Goal: Task Accomplishment & Management: Complete application form

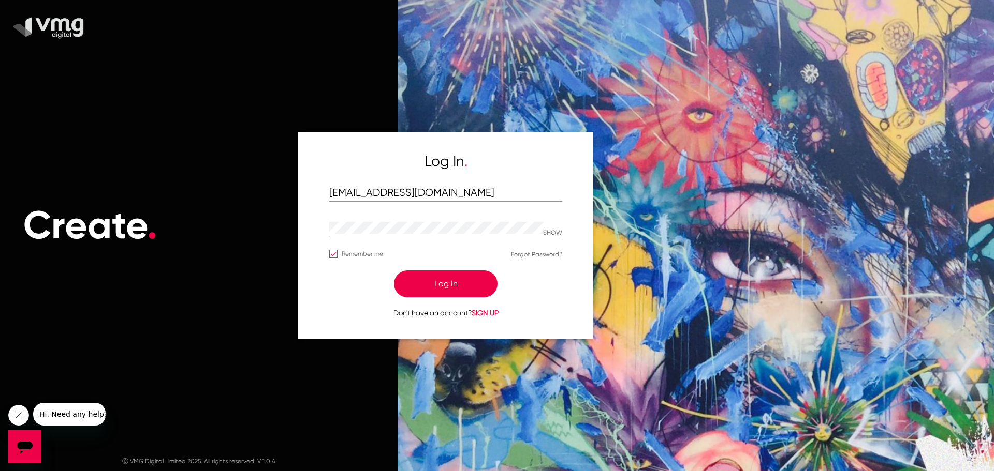
click at [491, 316] on span "SIGN UP" at bounding box center [484, 313] width 27 height 8
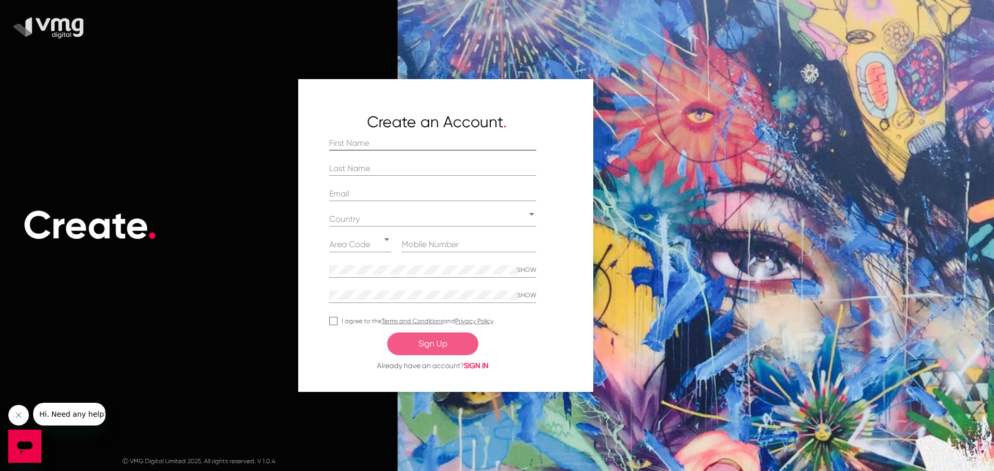
click at [403, 139] on input at bounding box center [432, 143] width 207 height 9
click at [586, 188] on div "Create an Account . Country Area Code SHOW SHOW I agree to the Terms and Condit…" at bounding box center [445, 236] width 295 height 314
click at [168, 108] on div "Create ." at bounding box center [198, 226] width 397 height 368
click at [278, 134] on div "Create ." at bounding box center [198, 226] width 397 height 368
click at [445, 253] on div at bounding box center [469, 250] width 135 height 25
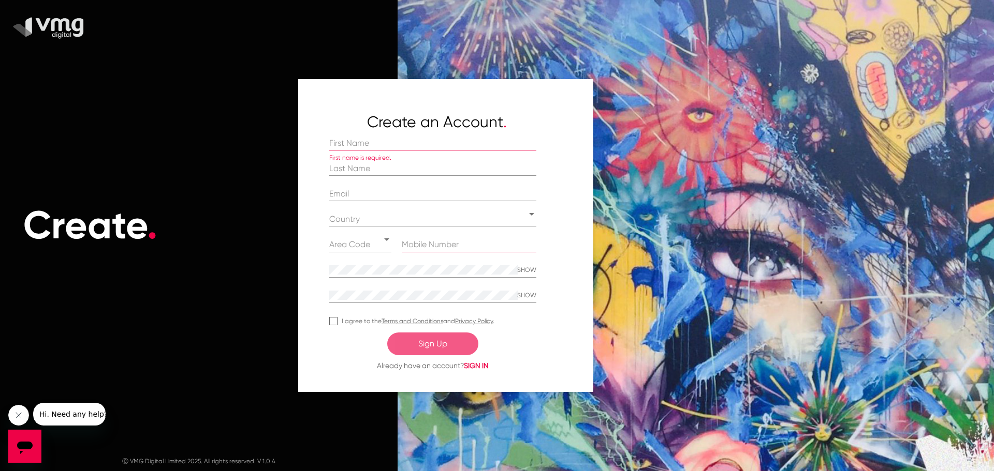
click at [442, 248] on input at bounding box center [469, 244] width 135 height 9
click at [666, 221] on div at bounding box center [691, 235] width 606 height 471
click at [421, 139] on input at bounding box center [432, 143] width 207 height 9
click at [371, 148] on div "Urban Sports" at bounding box center [432, 144] width 207 height 14
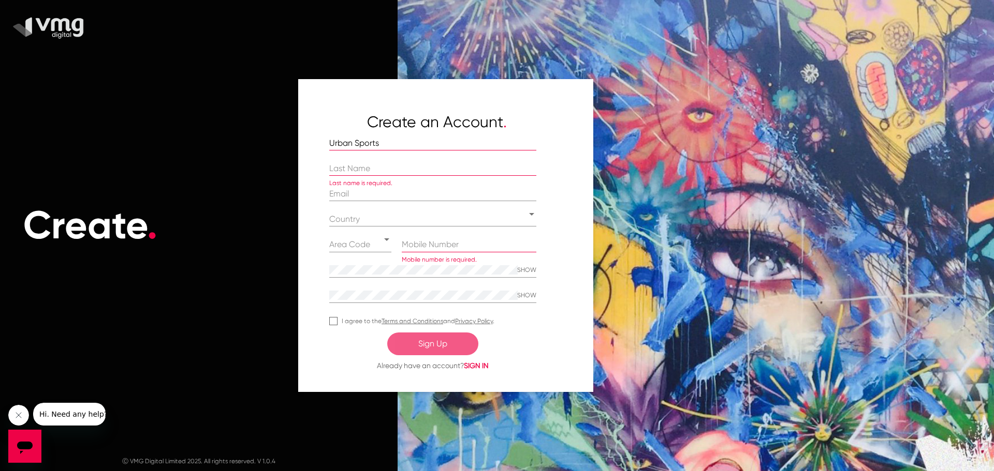
click at [362, 132] on div "Create an Account . Urban Sports Last name is required. Country Area Code Mobil…" at bounding box center [445, 236] width 295 height 314
click at [374, 145] on input "Urban Sports" at bounding box center [432, 143] width 207 height 9
type input "Urban"
click at [379, 162] on div at bounding box center [432, 169] width 207 height 14
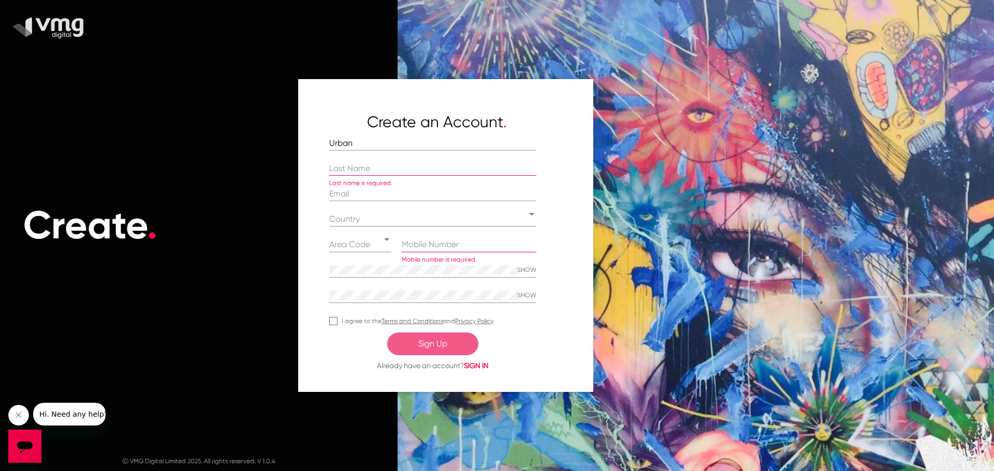
paste input "Sports"
type input "Sports"
click at [389, 194] on input "email" at bounding box center [432, 193] width 207 height 9
click at [501, 251] on div at bounding box center [469, 245] width 135 height 14
click at [370, 250] on div "Area Code" at bounding box center [360, 245] width 62 height 14
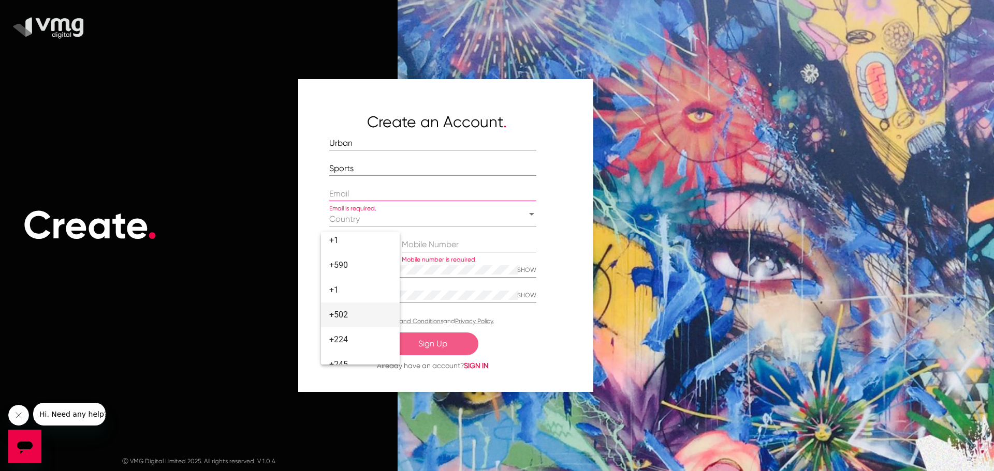
scroll to position [2173, 0]
click at [447, 242] on div at bounding box center [497, 235] width 994 height 471
click at [382, 247] on div "Area Code" at bounding box center [360, 244] width 62 height 9
click at [367, 247] on span "+93" at bounding box center [360, 244] width 62 height 25
click at [421, 247] on input at bounding box center [469, 244] width 135 height 9
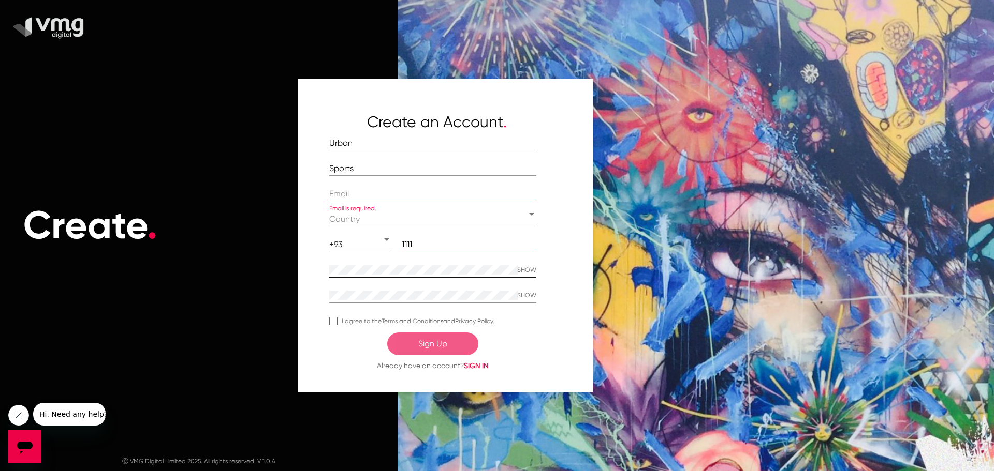
type input "1111"
click at [522, 265] on button "SHOW" at bounding box center [526, 270] width 19 height 14
click at [519, 290] on button "SHOW" at bounding box center [526, 296] width 19 height 14
click at [325, 321] on div "Create an Account . Urban Sports Email is required. Country +93 1111 HIDE Passw…" at bounding box center [445, 236] width 295 height 314
click at [330, 322] on div at bounding box center [333, 321] width 8 height 8
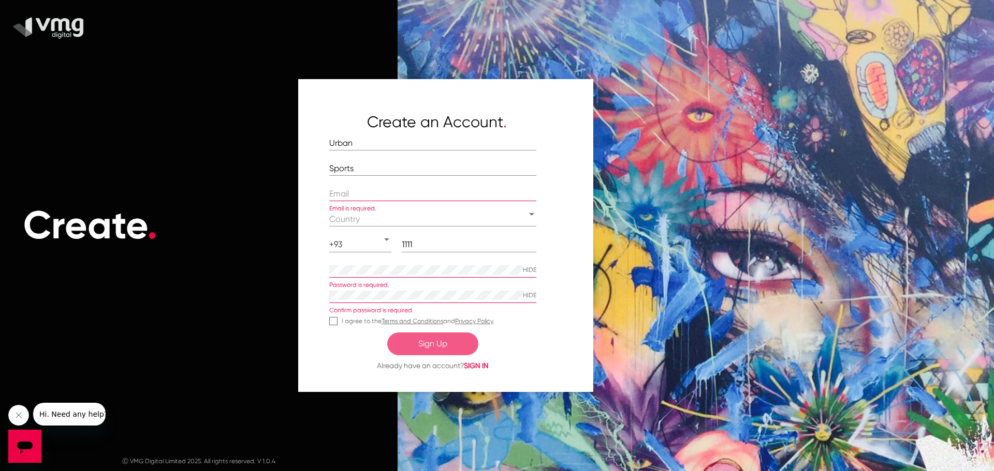
click at [333, 325] on input "I agree to the Terms and Conditions and Privacy Policy ." at bounding box center [333, 325] width 1 height 1
checkbox input "true"
click at [392, 187] on div at bounding box center [432, 194] width 207 height 14
click at [416, 214] on div "Country" at bounding box center [432, 220] width 207 height 14
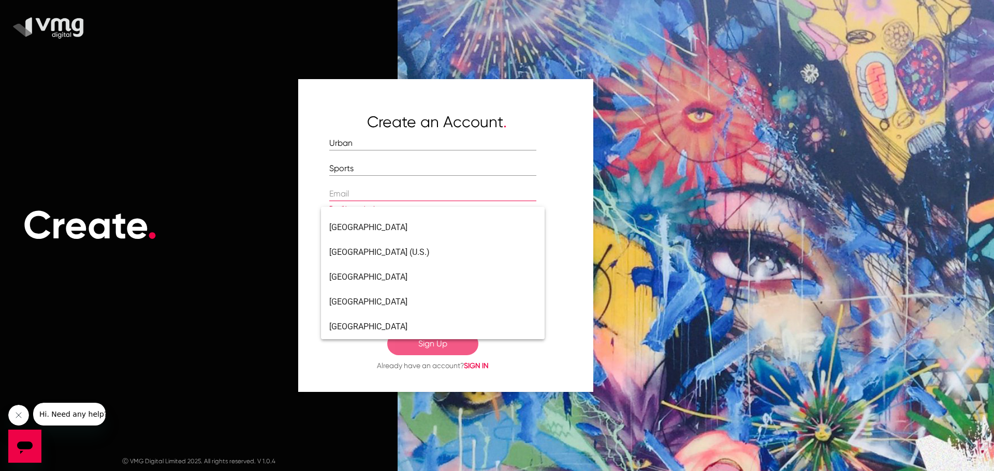
scroll to position [4751, 0]
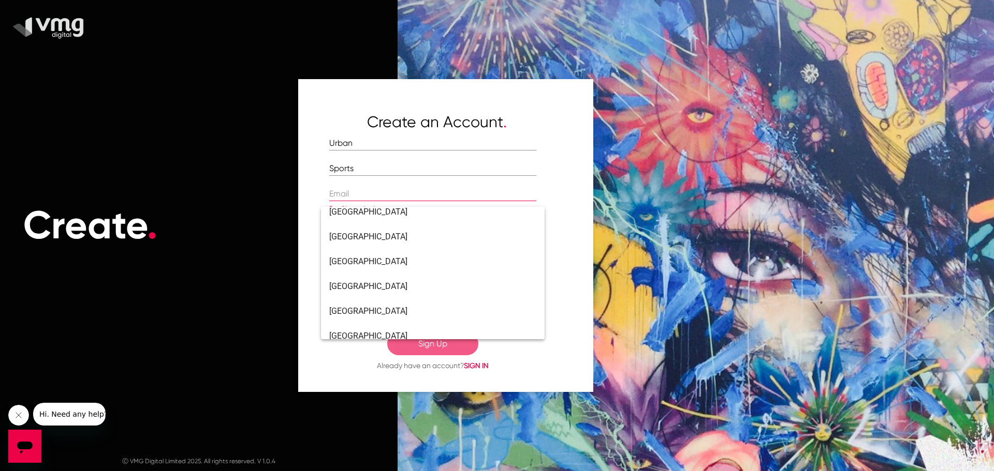
click at [618, 264] on div at bounding box center [497, 235] width 994 height 471
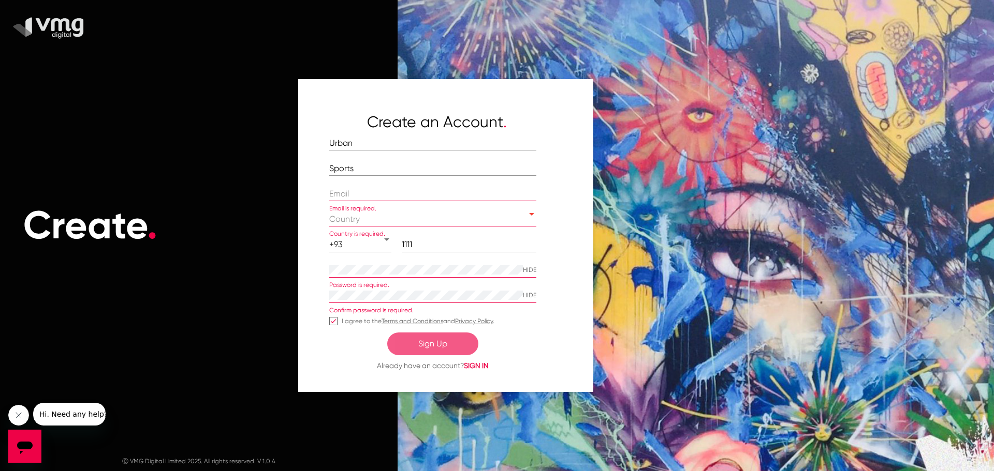
click at [487, 220] on div "Country" at bounding box center [428, 219] width 198 height 9
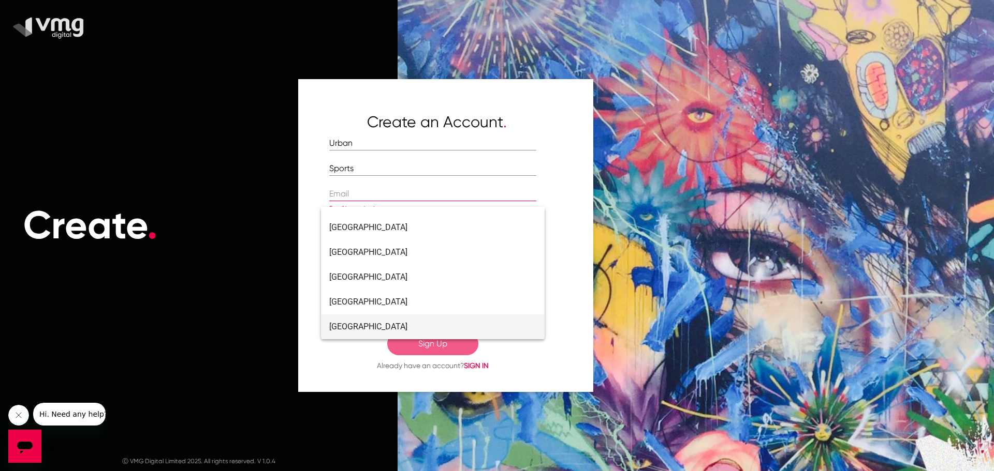
scroll to position [3718, 0]
click at [408, 310] on span "[GEOGRAPHIC_DATA]" at bounding box center [432, 302] width 207 height 25
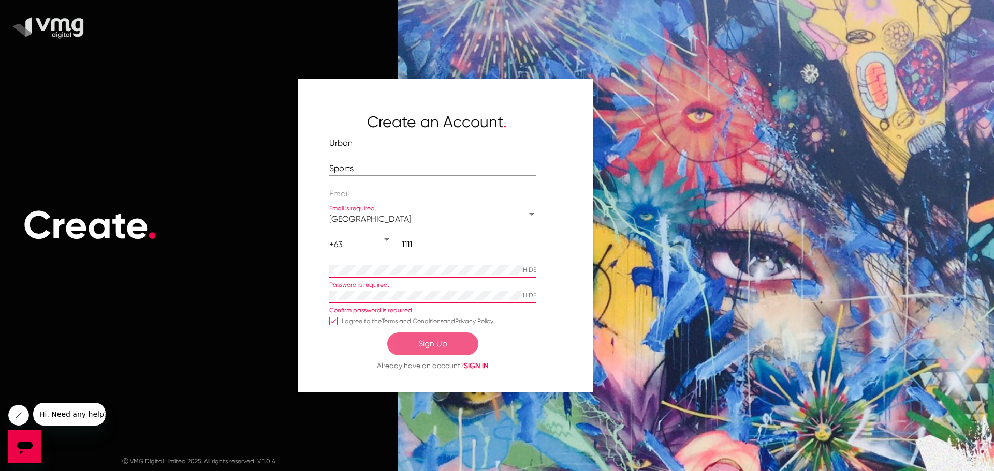
click at [628, 240] on div at bounding box center [691, 235] width 606 height 471
click at [454, 186] on div "Sports" at bounding box center [432, 174] width 207 height 25
click at [450, 191] on input "email" at bounding box center [432, 193] width 207 height 9
paste input "[PERSON_NAME][EMAIL_ADDRESS][DOMAIN_NAME]"
type input "[PERSON_NAME][EMAIL_ADDRESS][DOMAIN_NAME]"
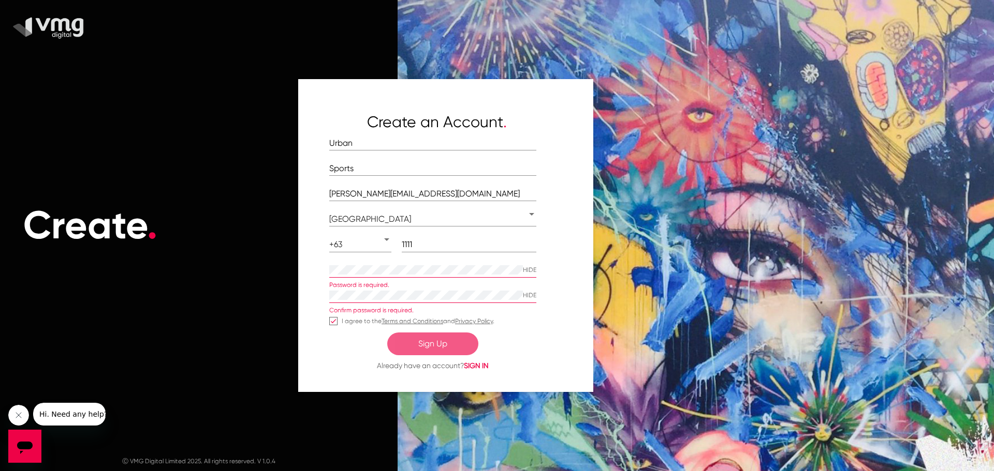
click at [424, 277] on div at bounding box center [426, 270] width 194 height 14
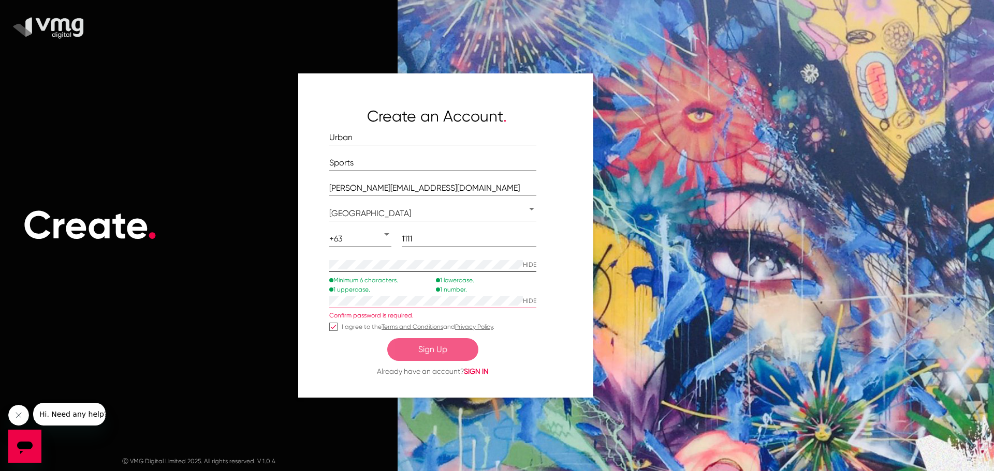
click at [466, 270] on div at bounding box center [426, 265] width 194 height 14
click at [423, 271] on div at bounding box center [426, 265] width 194 height 14
click at [430, 344] on button "Sign Up" at bounding box center [432, 349] width 91 height 23
